Goal: Navigation & Orientation: Find specific page/section

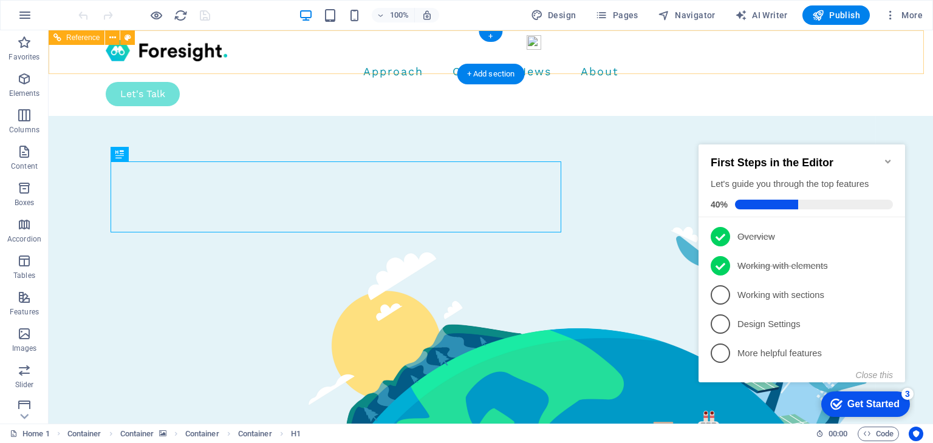
click at [561, 61] on nav "Approach Cases News About" at bounding box center [491, 71] width 770 height 21
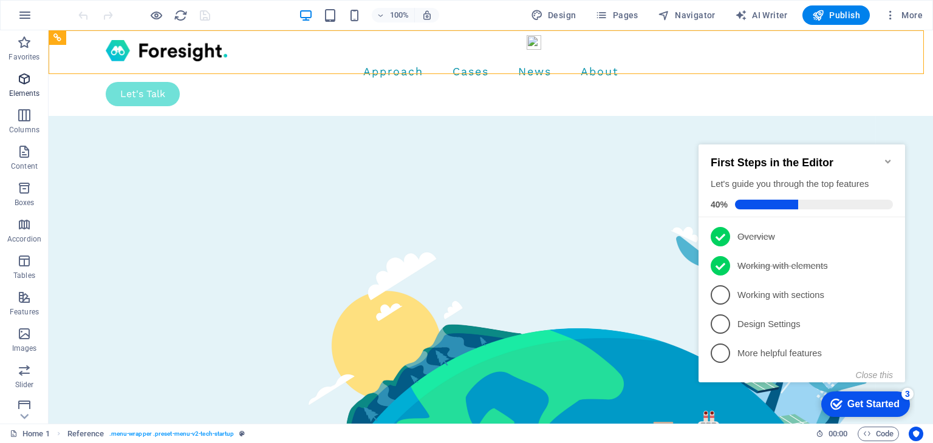
click at [18, 82] on icon "button" at bounding box center [24, 79] width 15 height 15
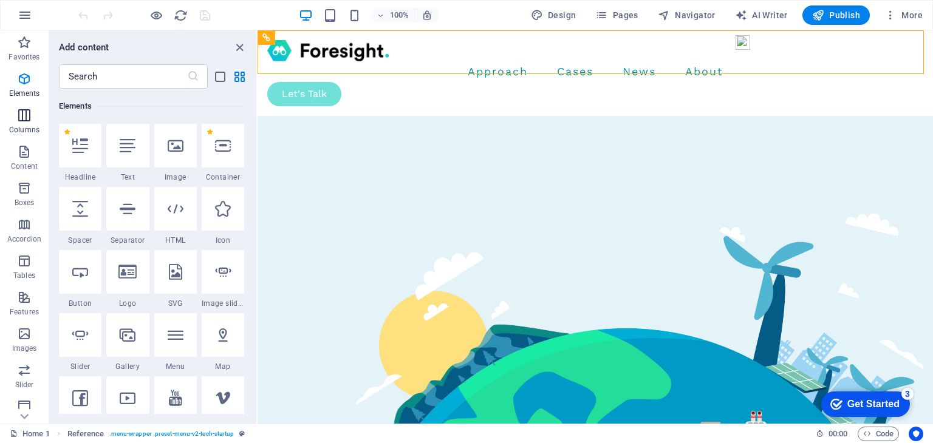
click at [17, 110] on icon "button" at bounding box center [24, 115] width 15 height 15
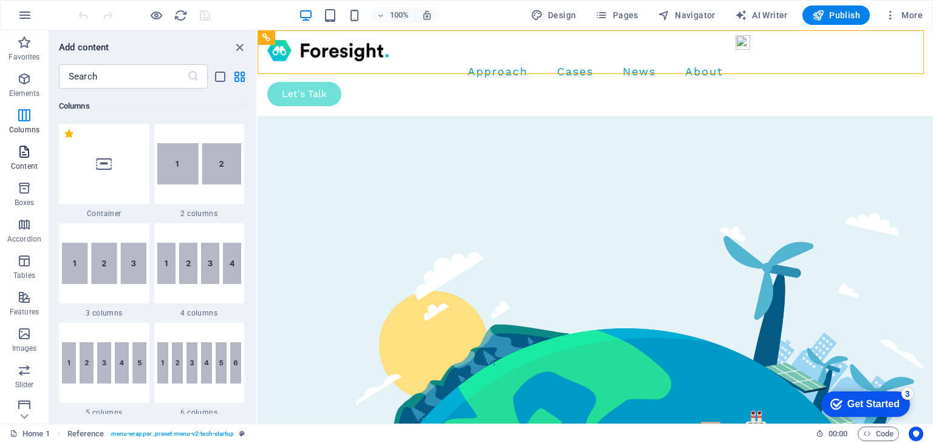
click at [24, 150] on icon "button" at bounding box center [24, 152] width 15 height 15
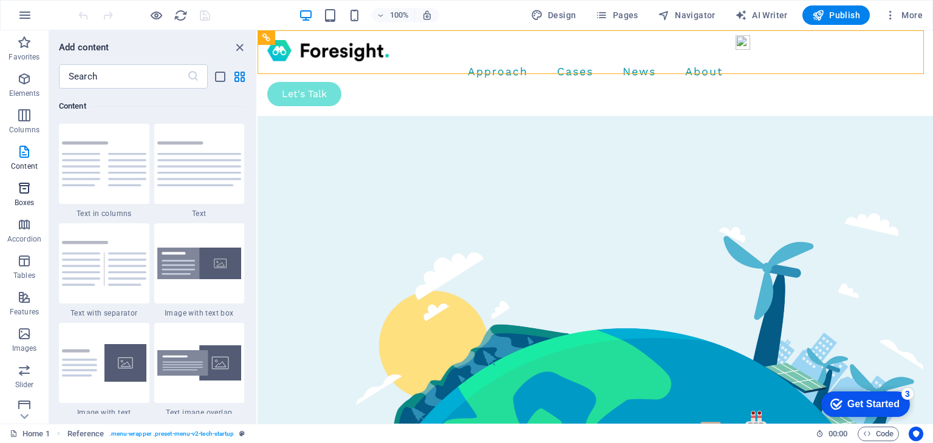
click at [23, 188] on icon "button" at bounding box center [24, 188] width 15 height 15
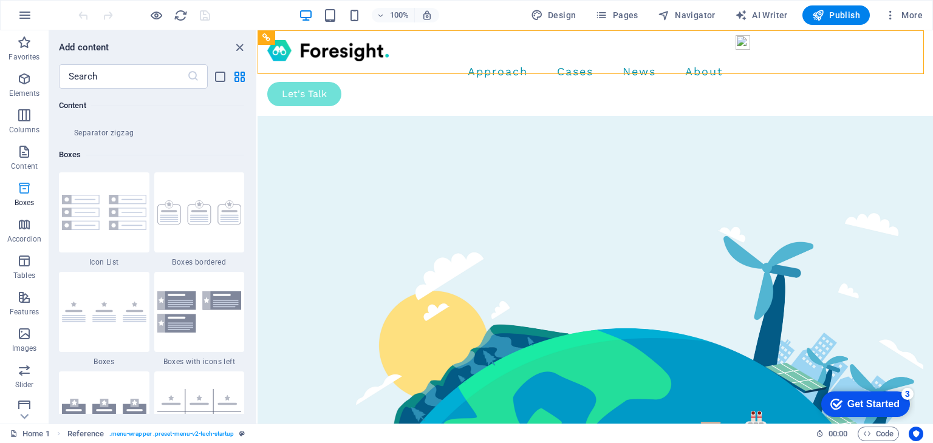
scroll to position [3350, 0]
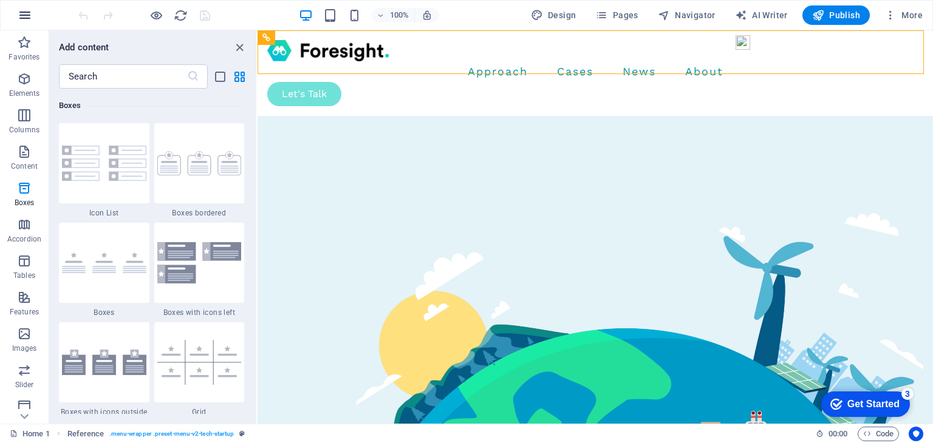
click at [24, 16] on icon "button" at bounding box center [25, 15] width 15 height 15
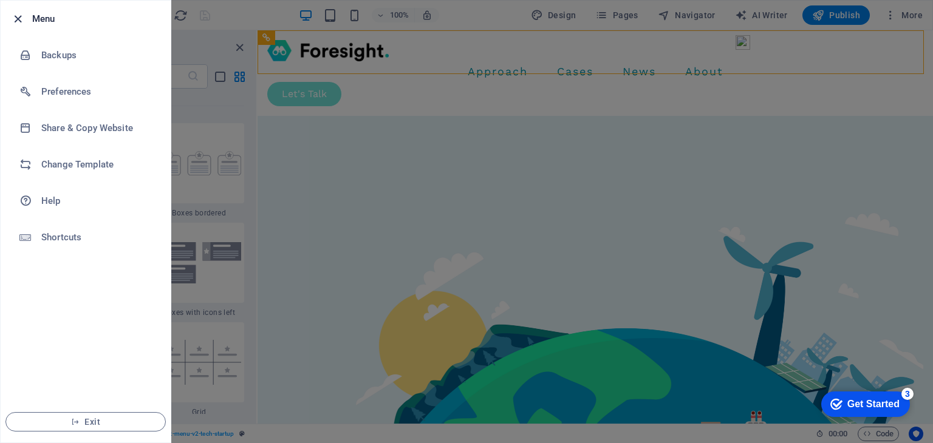
click at [12, 16] on icon "button" at bounding box center [18, 19] width 14 height 14
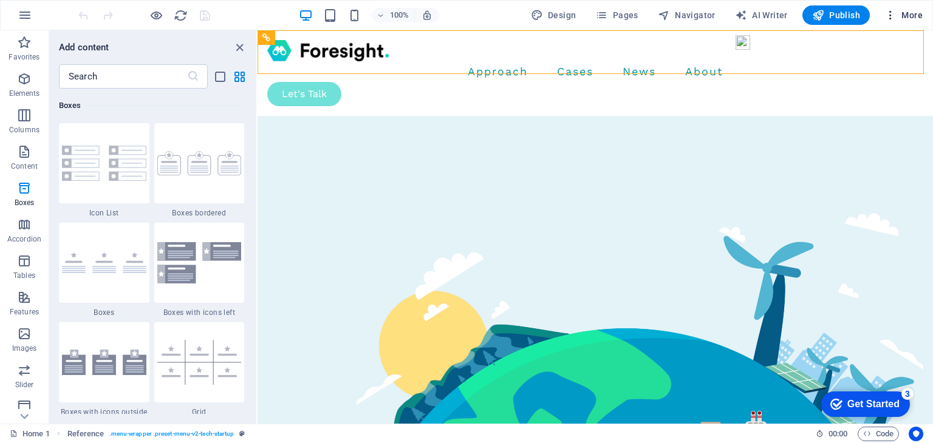
click at [894, 16] on icon "button" at bounding box center [890, 15] width 12 height 12
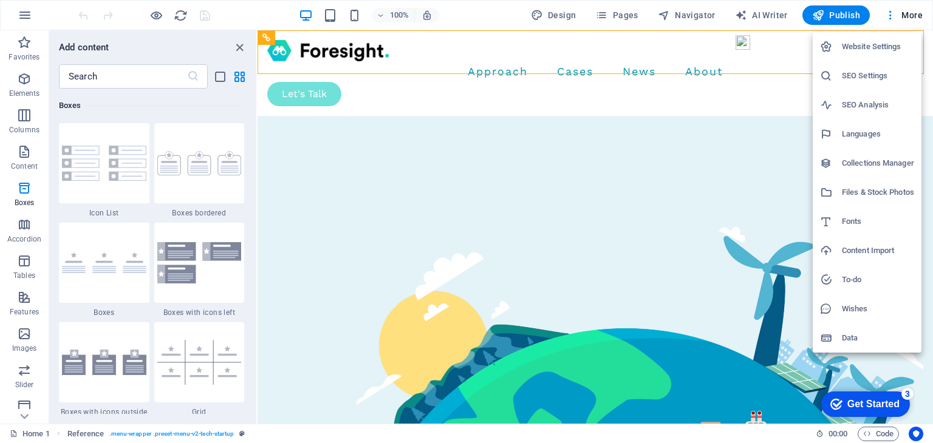
click at [619, 22] on div at bounding box center [466, 221] width 933 height 443
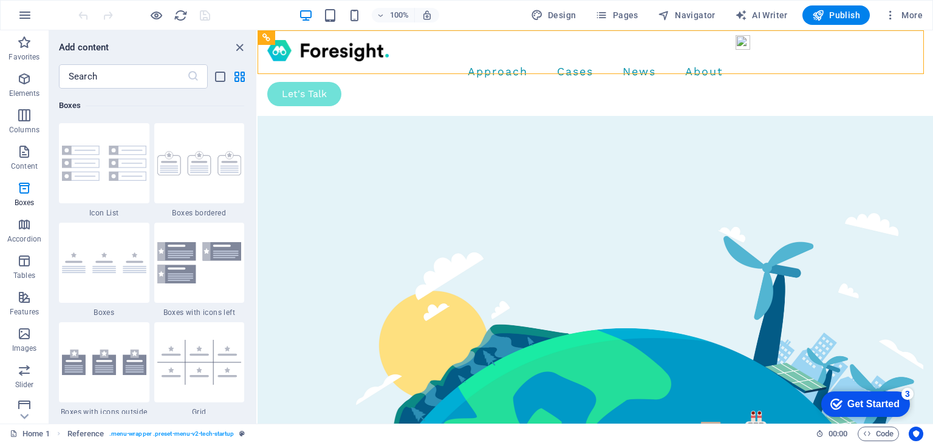
click at [619, 19] on div "Website Settings SEO Settings SEO Analysis Languages Collections Manager Files …" at bounding box center [466, 225] width 933 height 436
click at [619, 15] on span "Pages" at bounding box center [616, 15] width 43 height 12
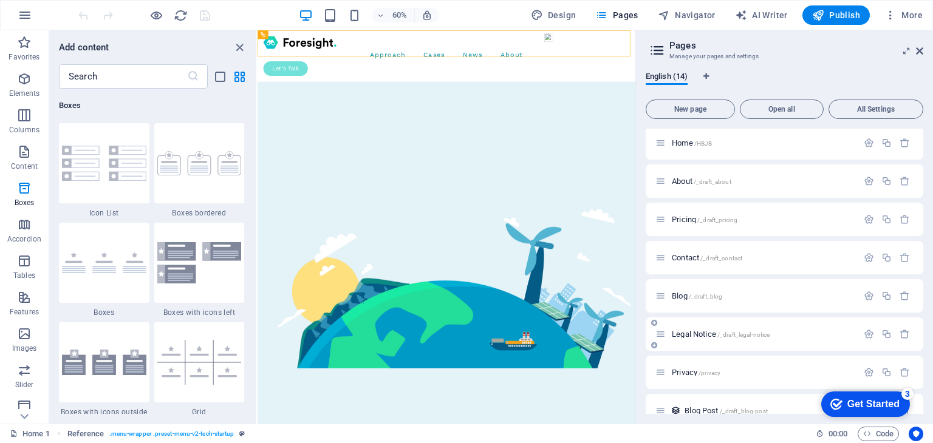
scroll to position [0, 0]
click at [811, 109] on span "Open all" at bounding box center [781, 109] width 73 height 7
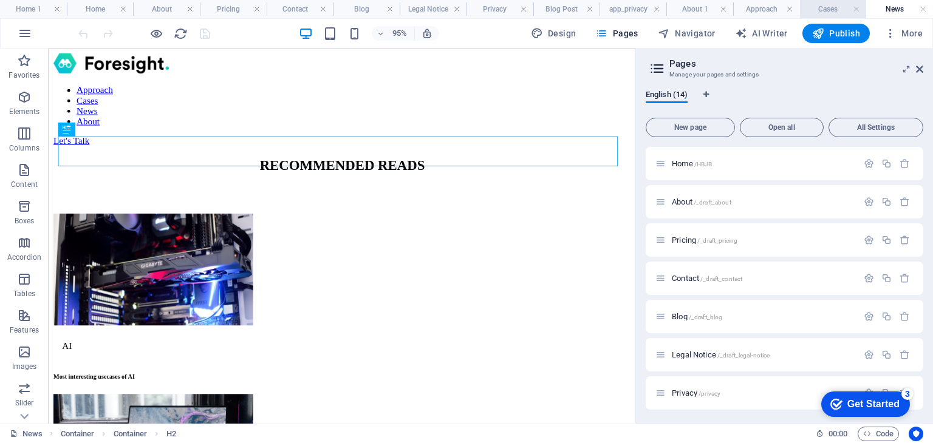
click at [820, 5] on h4 "Cases" at bounding box center [833, 8] width 67 height 13
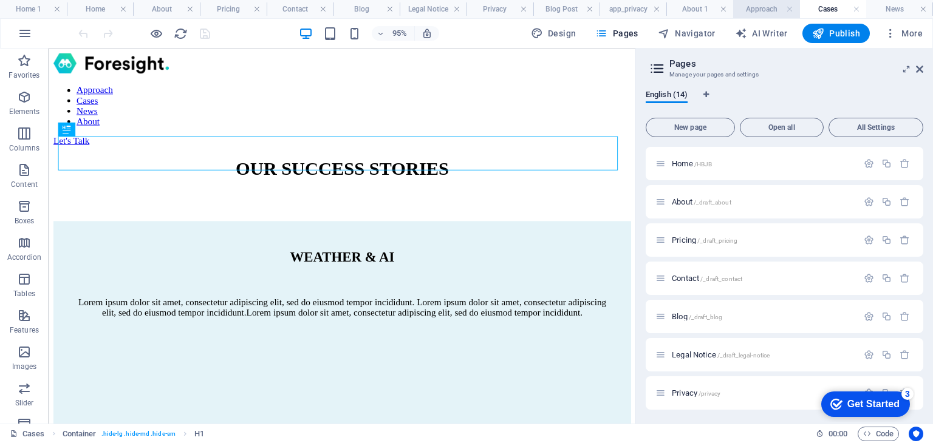
click at [768, 13] on h4 "Approach" at bounding box center [766, 8] width 67 height 13
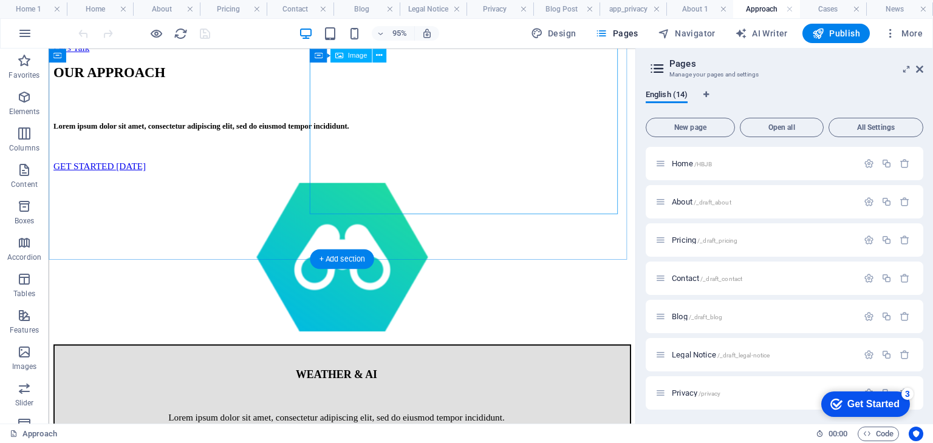
scroll to position [61, 0]
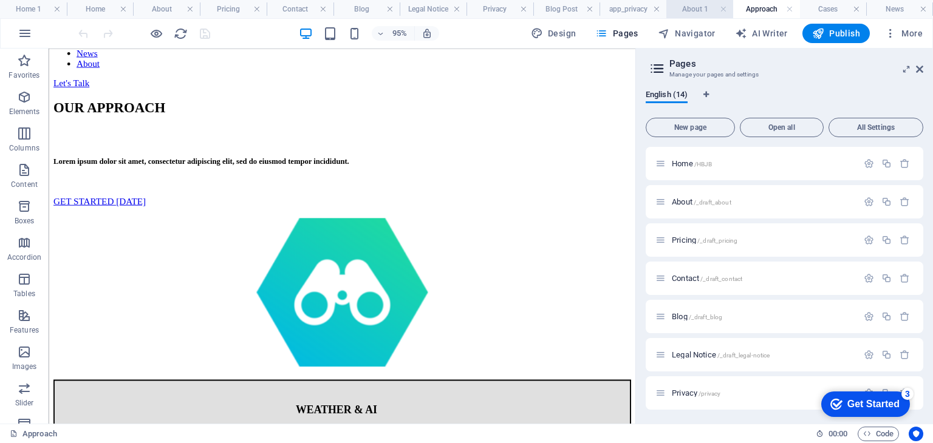
click at [698, 9] on h4 "About 1" at bounding box center [699, 8] width 67 height 13
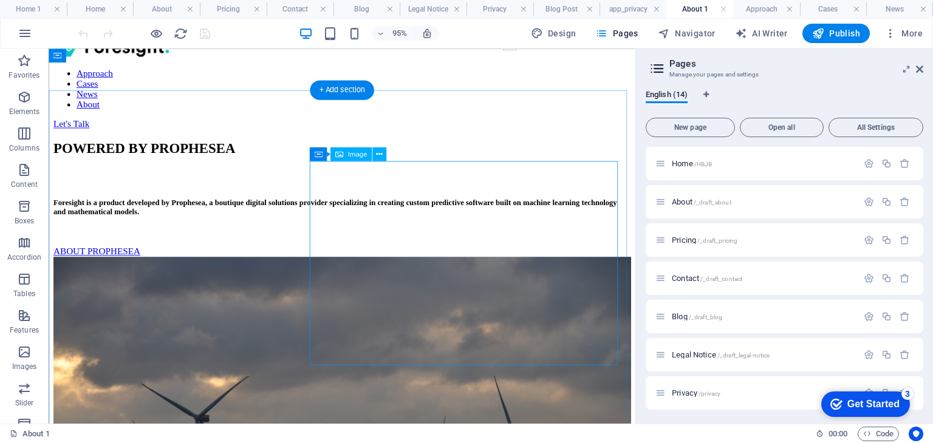
scroll to position [0, 0]
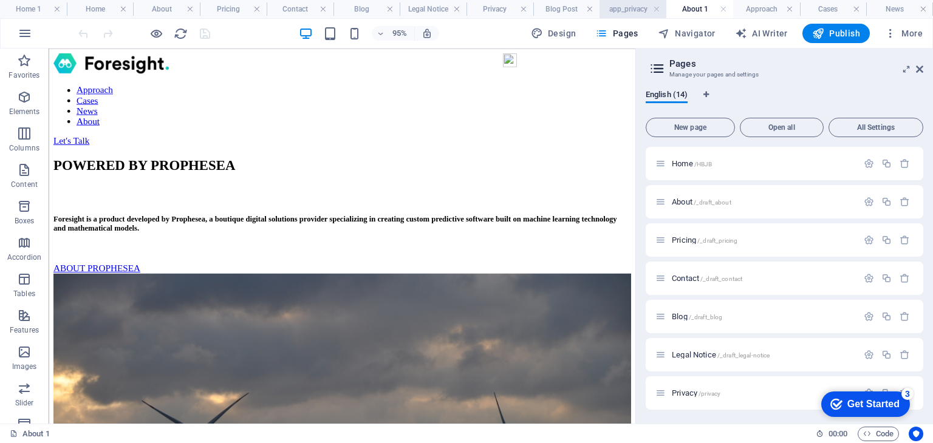
click at [621, 13] on h4 "app_privacy" at bounding box center [632, 8] width 67 height 13
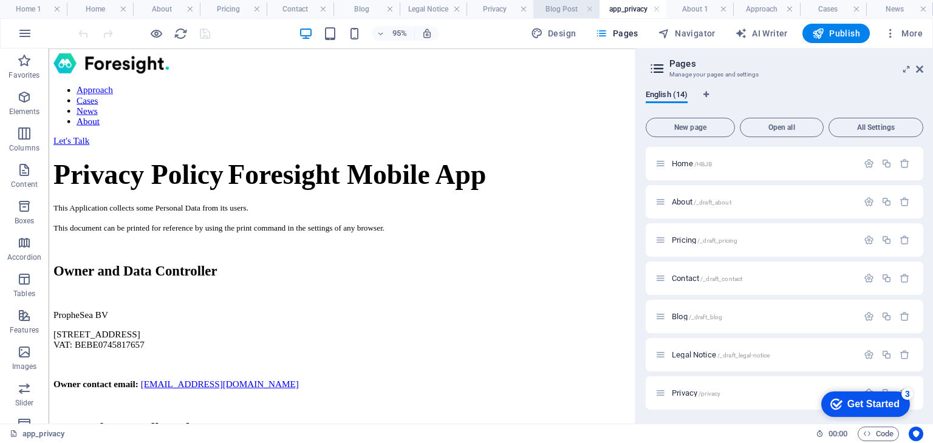
click at [568, 10] on h4 "Blog Post" at bounding box center [566, 8] width 67 height 13
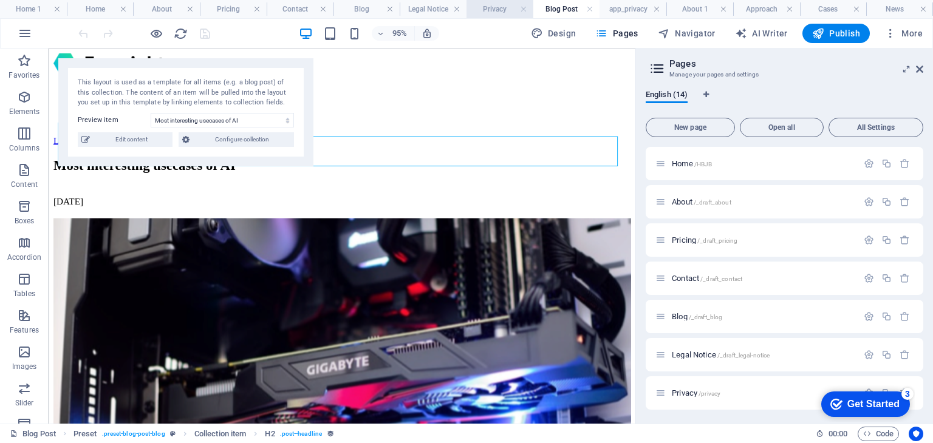
click at [502, 9] on h4 "Privacy" at bounding box center [499, 8] width 67 height 13
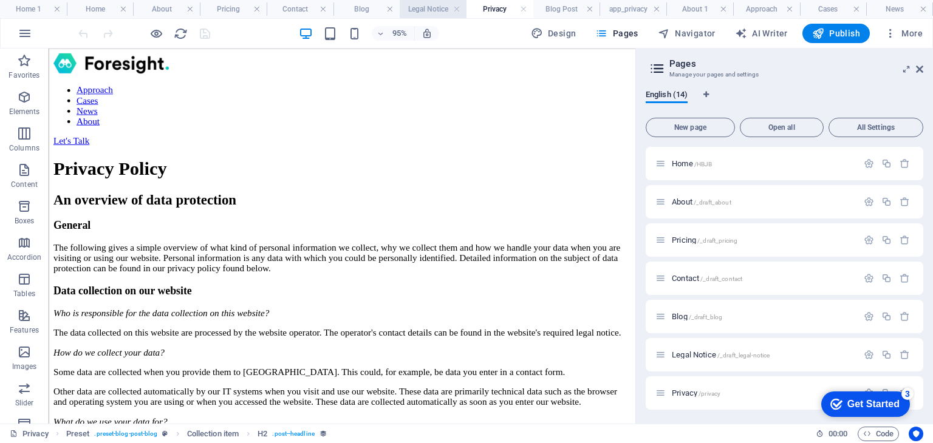
click at [428, 9] on h4 "Legal Notice" at bounding box center [433, 8] width 67 height 13
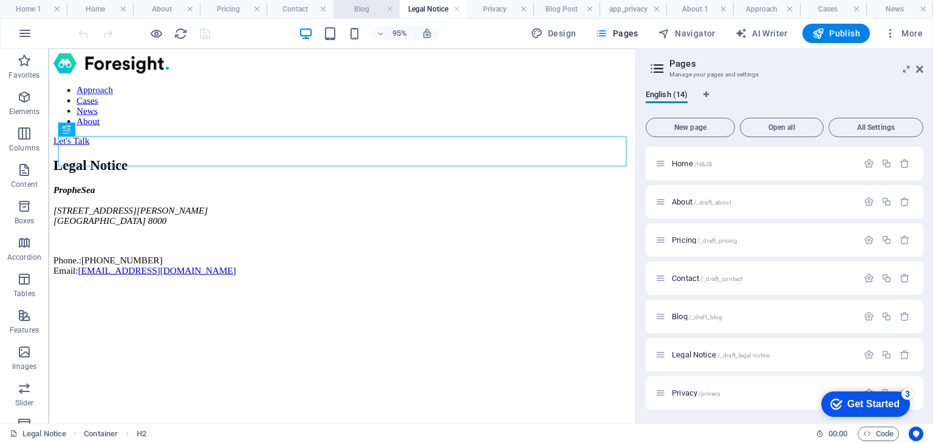
click at [373, 9] on h4 "Blog" at bounding box center [366, 8] width 67 height 13
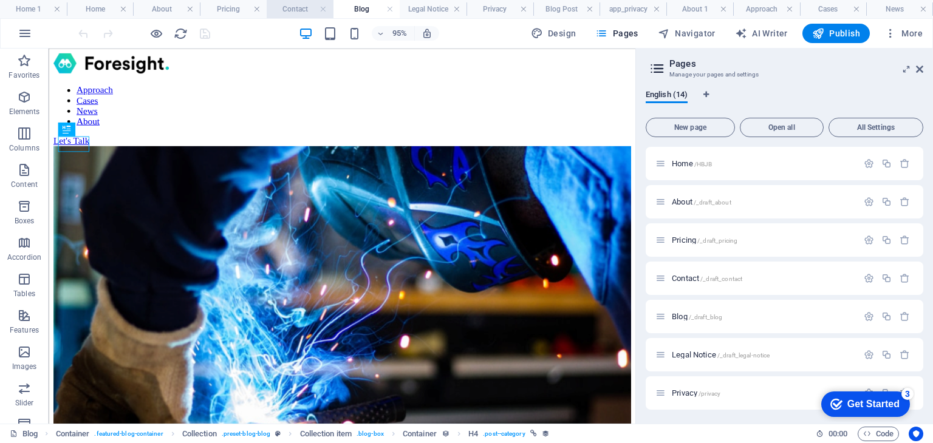
click at [299, 11] on h4 "Contact" at bounding box center [300, 8] width 67 height 13
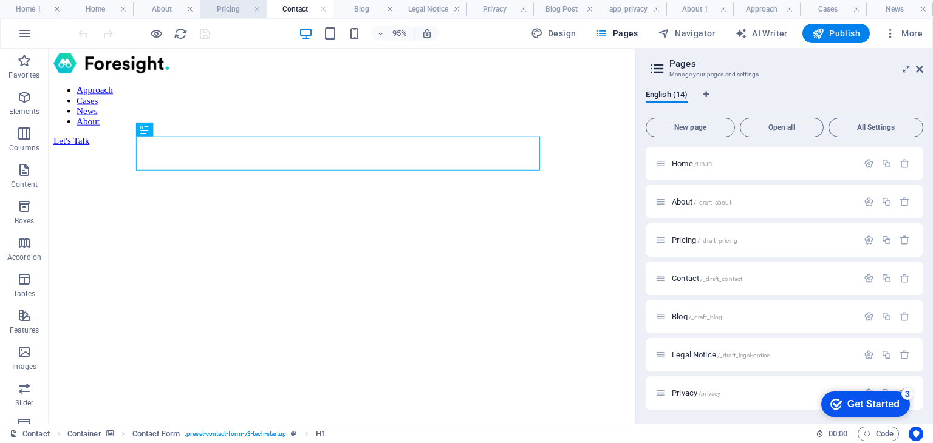
click at [227, 13] on h4 "Pricing" at bounding box center [233, 8] width 67 height 13
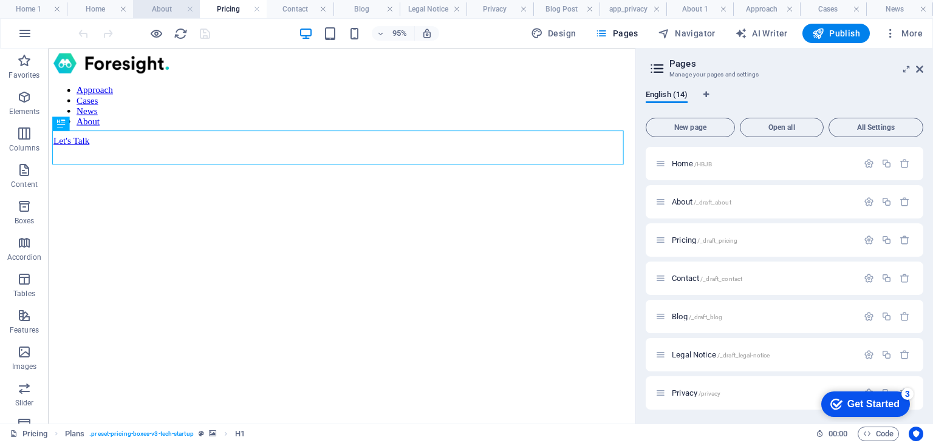
click at [152, 14] on h4 "About" at bounding box center [166, 8] width 67 height 13
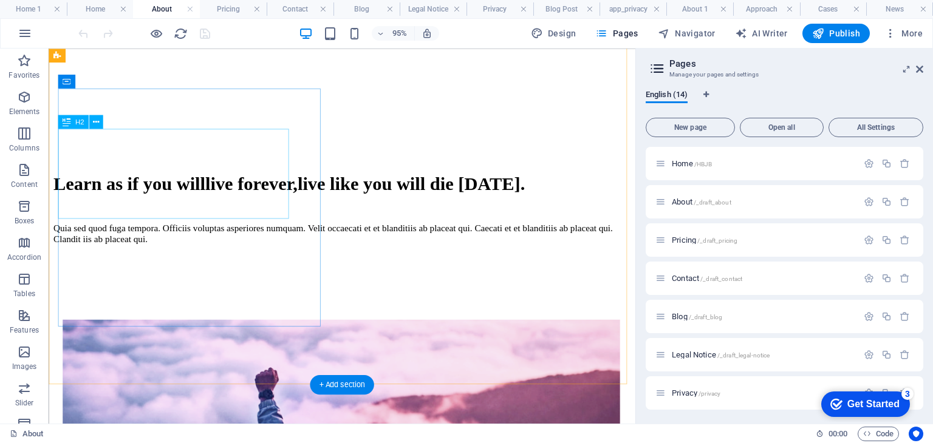
scroll to position [305, 0]
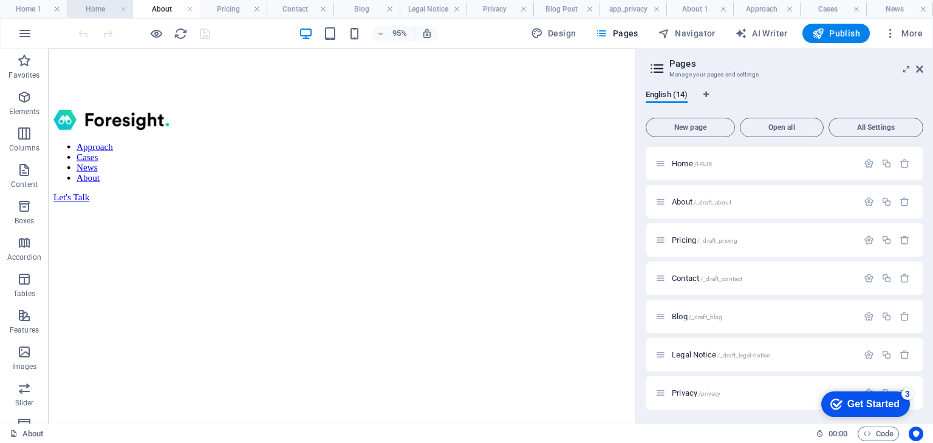
click at [96, 9] on h4 "Home" at bounding box center [100, 8] width 67 height 13
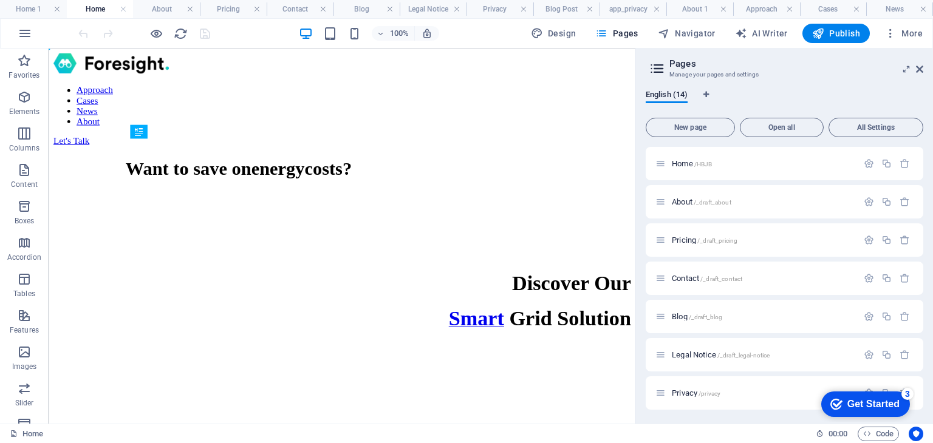
scroll to position [0, 0]
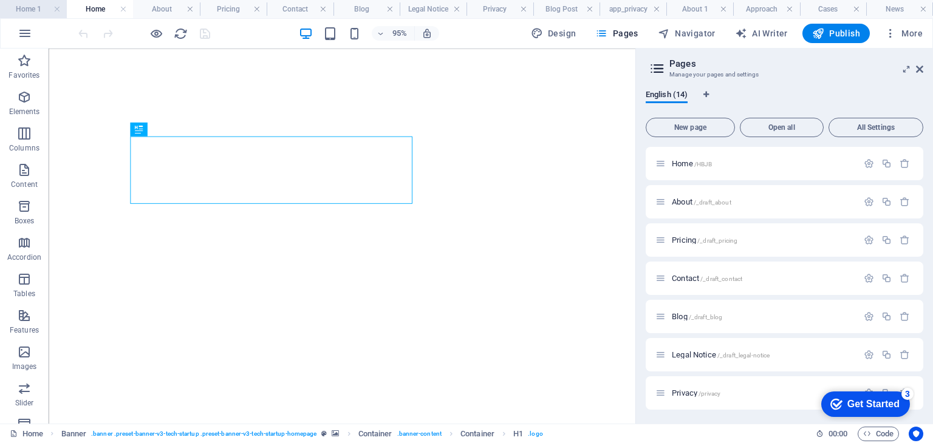
click at [24, 12] on h4 "Home 1" at bounding box center [33, 8] width 67 height 13
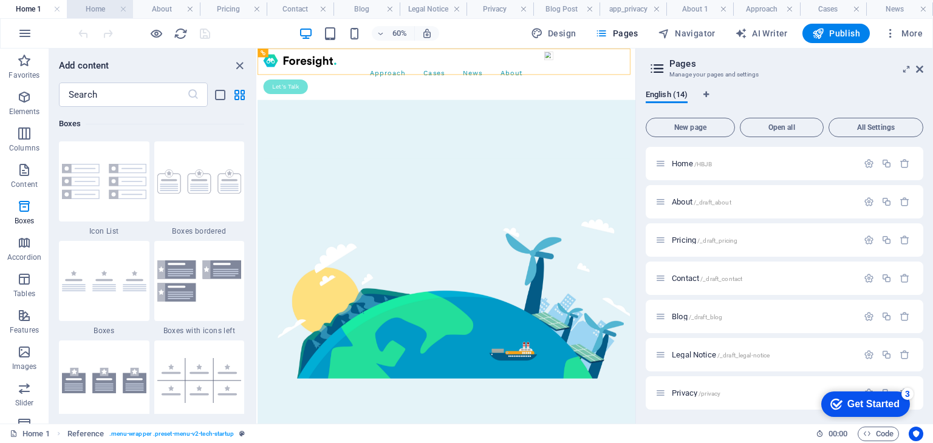
click at [80, 12] on h4 "Home" at bounding box center [100, 8] width 67 height 13
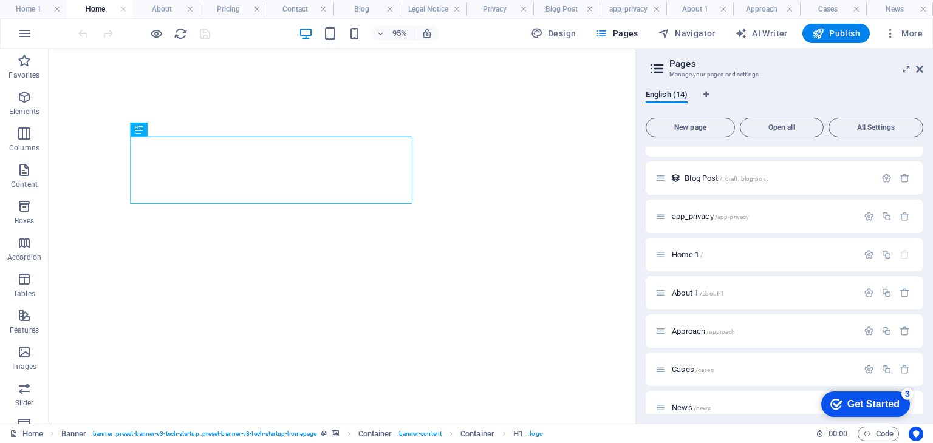
scroll to position [268, 0]
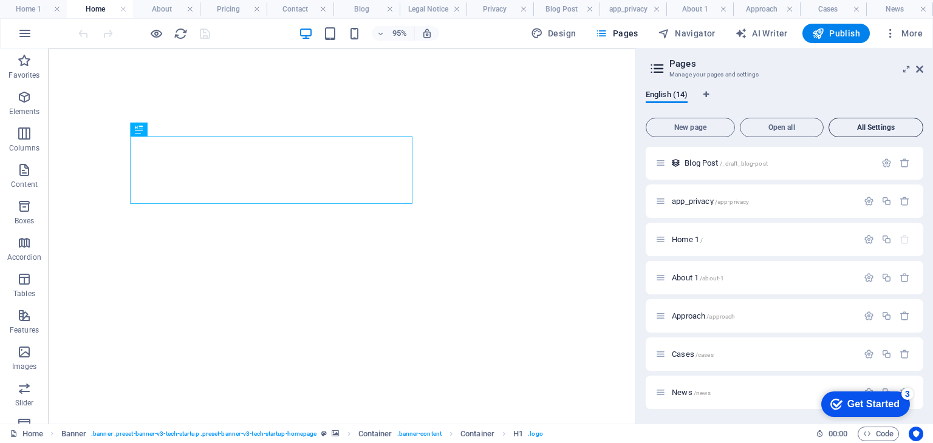
click at [872, 131] on span "All Settings" at bounding box center [876, 127] width 84 height 7
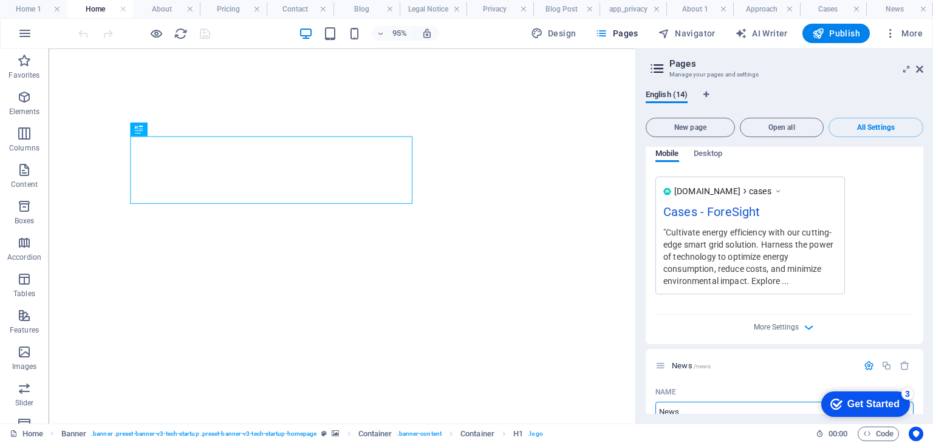
scroll to position [6379, 0]
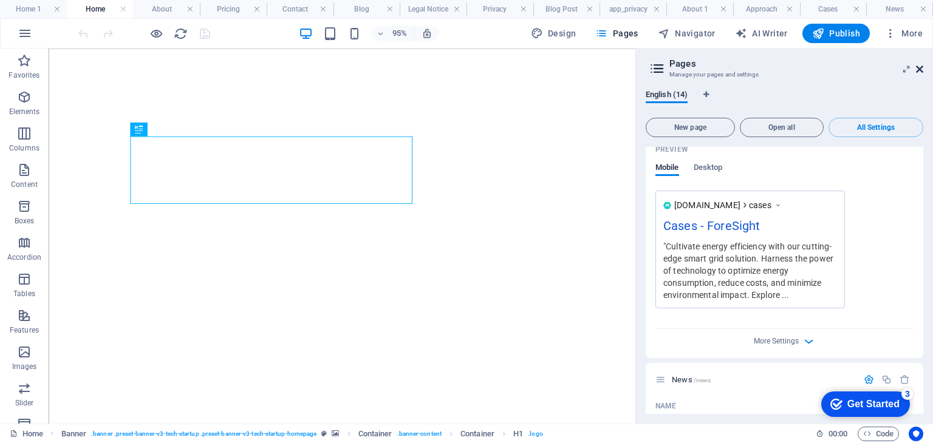
drag, startPoint x: 884, startPoint y: 111, endPoint x: 918, endPoint y: 65, distance: 57.7
click at [918, 65] on icon at bounding box center [919, 69] width 7 height 10
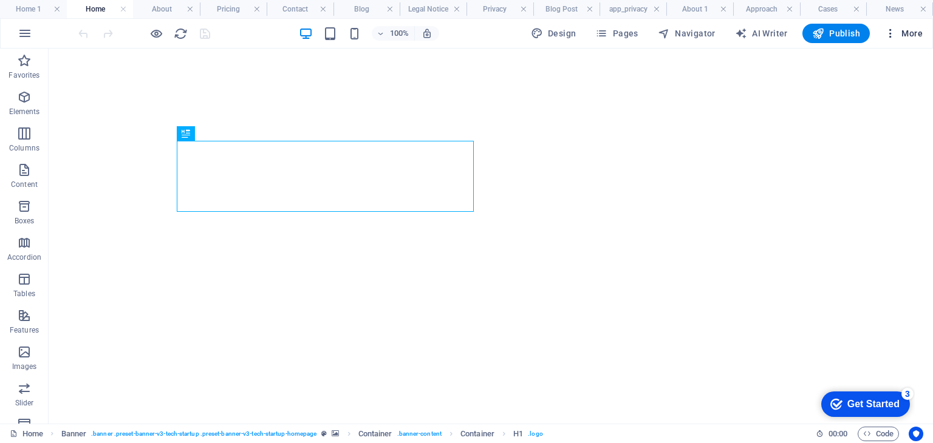
click at [916, 36] on span "More" at bounding box center [903, 33] width 38 height 12
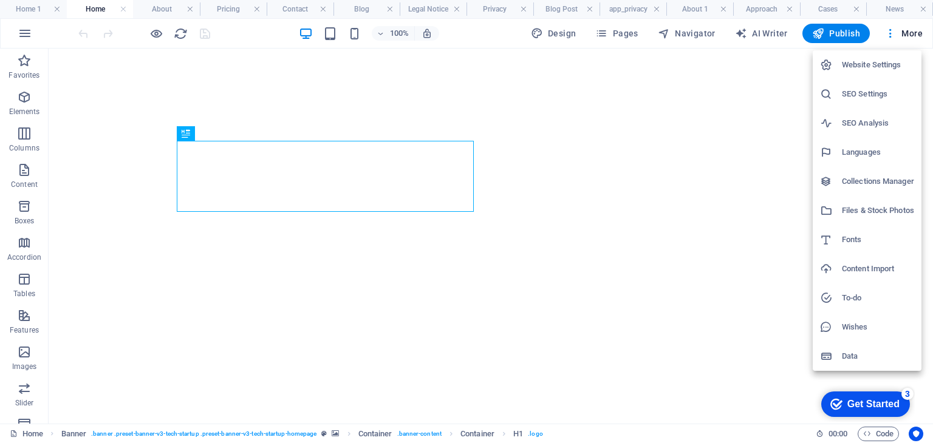
click at [625, 25] on div at bounding box center [466, 221] width 933 height 443
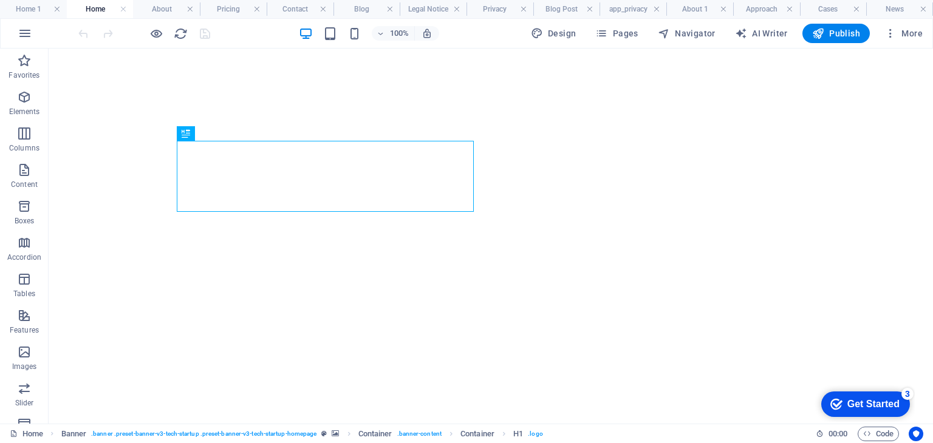
click at [623, 34] on div "Website Settings SEO Settings SEO Analysis Languages Collections Manager Files …" at bounding box center [466, 225] width 933 height 436
click at [620, 34] on span "Pages" at bounding box center [616, 33] width 43 height 12
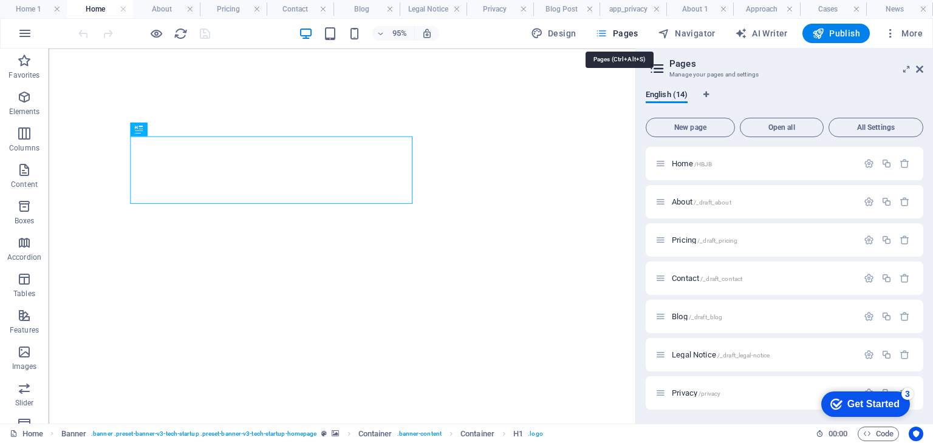
click at [605, 33] on icon "button" at bounding box center [601, 33] width 12 height 12
click at [691, 159] on span "Home /HBJB" at bounding box center [692, 163] width 40 height 9
click at [864, 161] on icon "button" at bounding box center [869, 163] width 10 height 10
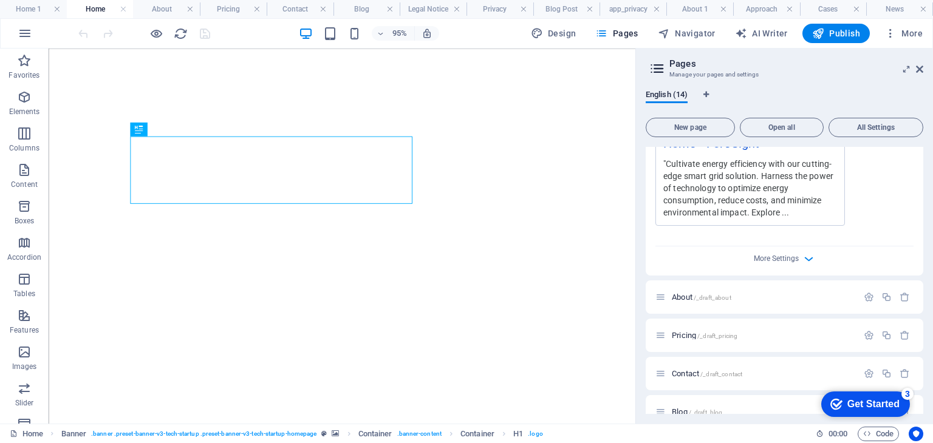
scroll to position [425, 0]
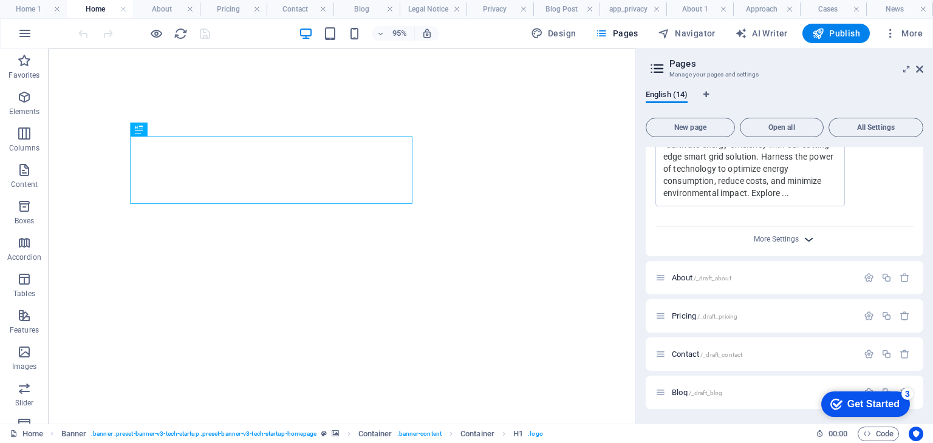
click at [784, 245] on span "More Settings" at bounding box center [784, 240] width 15 height 14
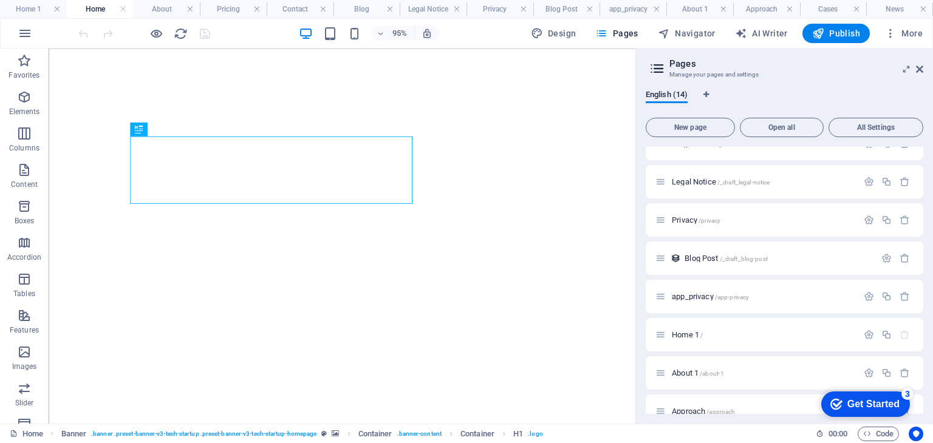
scroll to position [943, 0]
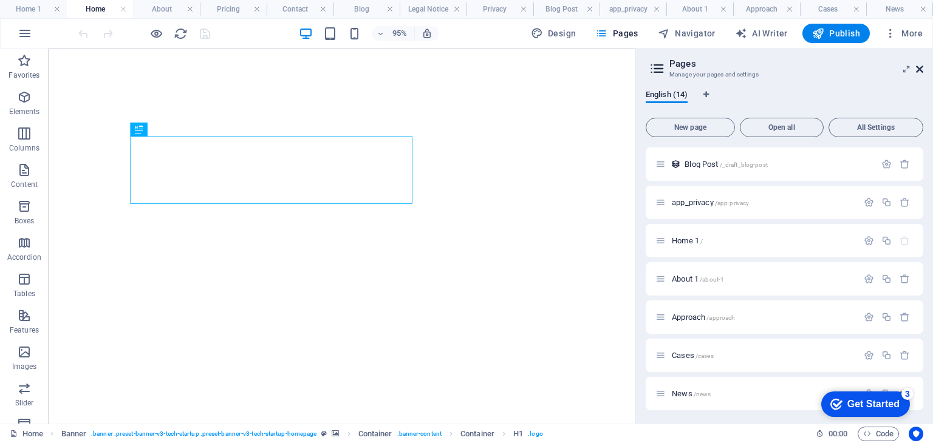
click at [917, 72] on icon at bounding box center [919, 69] width 7 height 10
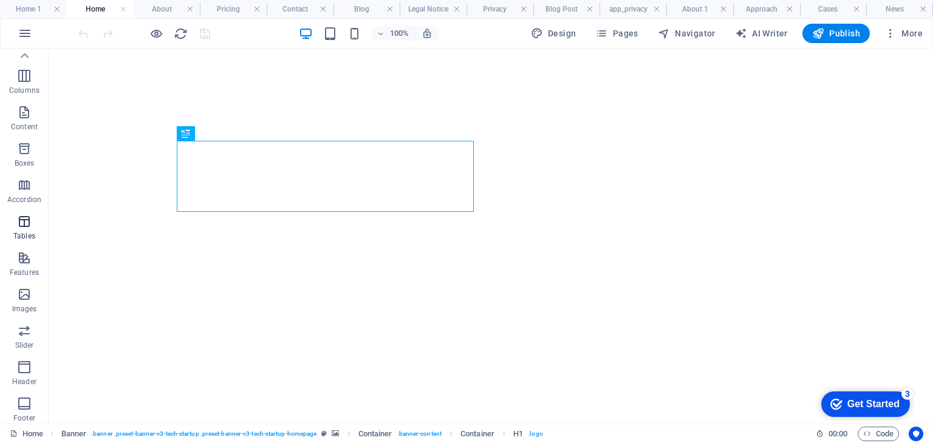
scroll to position [0, 0]
click at [27, 33] on icon "button" at bounding box center [25, 33] width 15 height 15
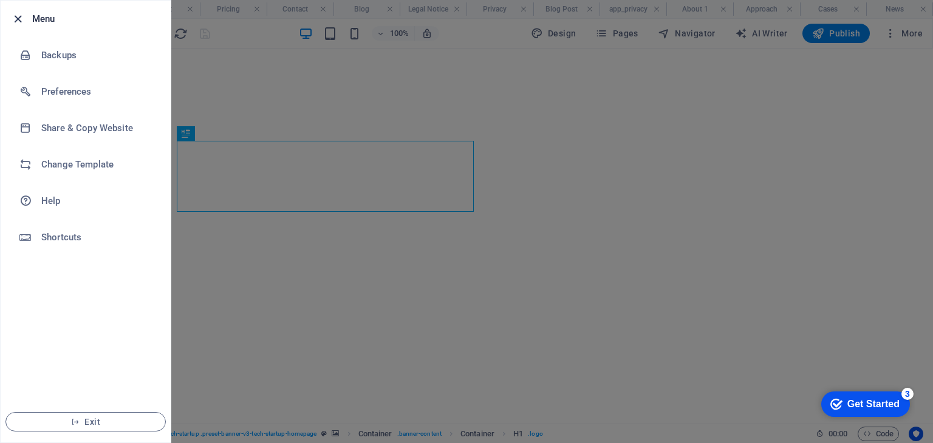
click at [16, 18] on icon "button" at bounding box center [18, 19] width 14 height 14
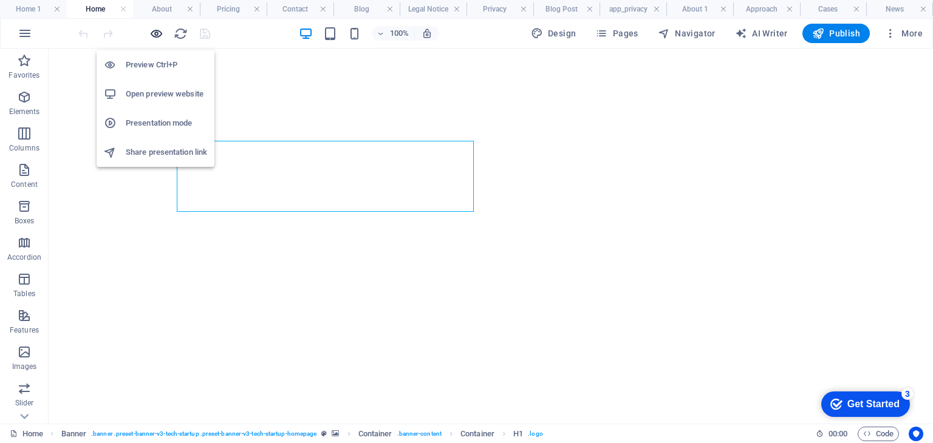
click at [152, 32] on icon "button" at bounding box center [156, 34] width 14 height 14
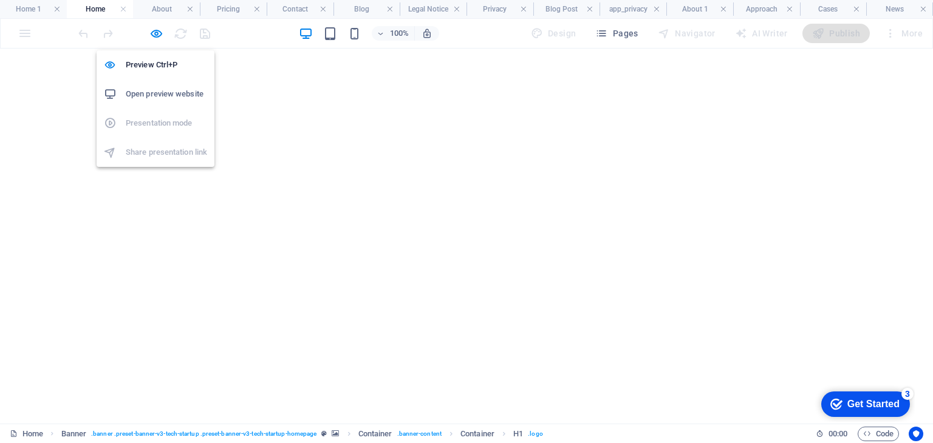
click at [169, 92] on h6 "Open preview website" at bounding box center [166, 94] width 81 height 15
